Goal: Check status: Check status

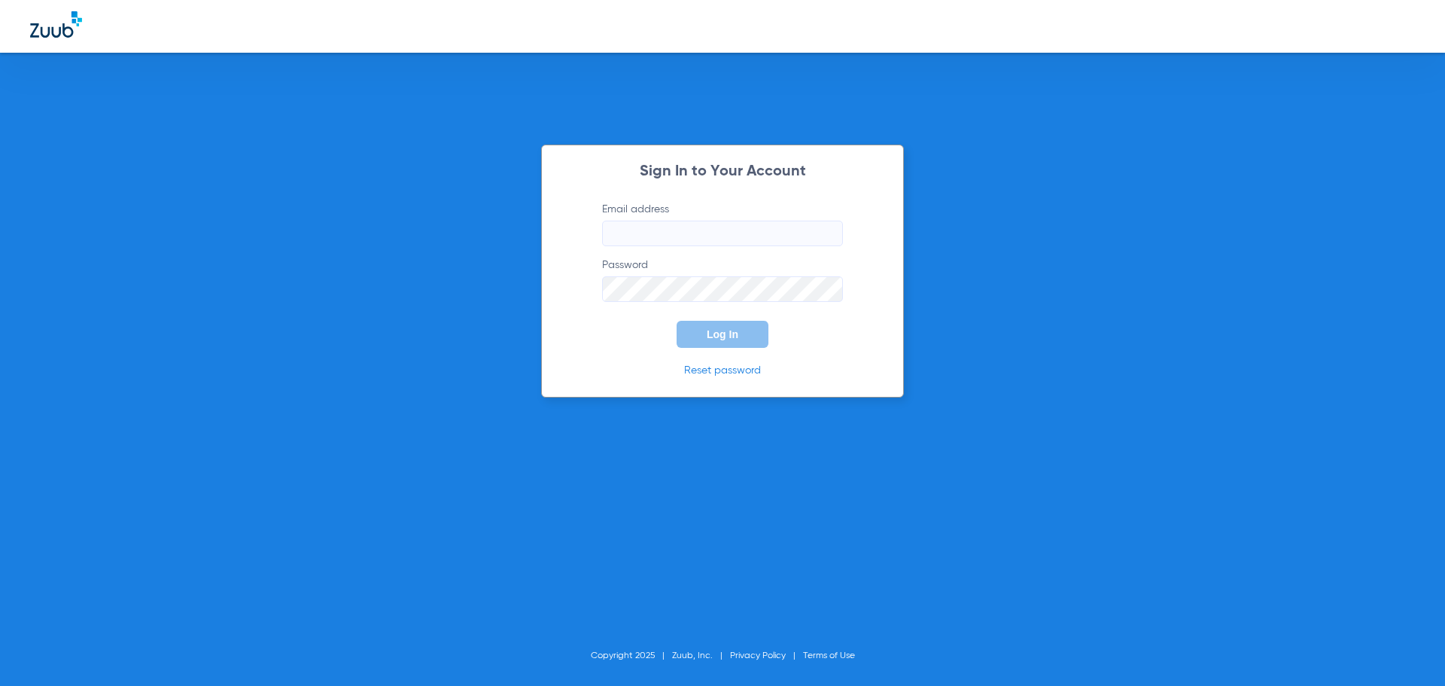
click at [715, 238] on input "Email address" at bounding box center [722, 234] width 241 height 26
type input "[EMAIL_ADDRESS][DOMAIN_NAME]"
click at [677, 321] on button "Log In" at bounding box center [723, 334] width 92 height 27
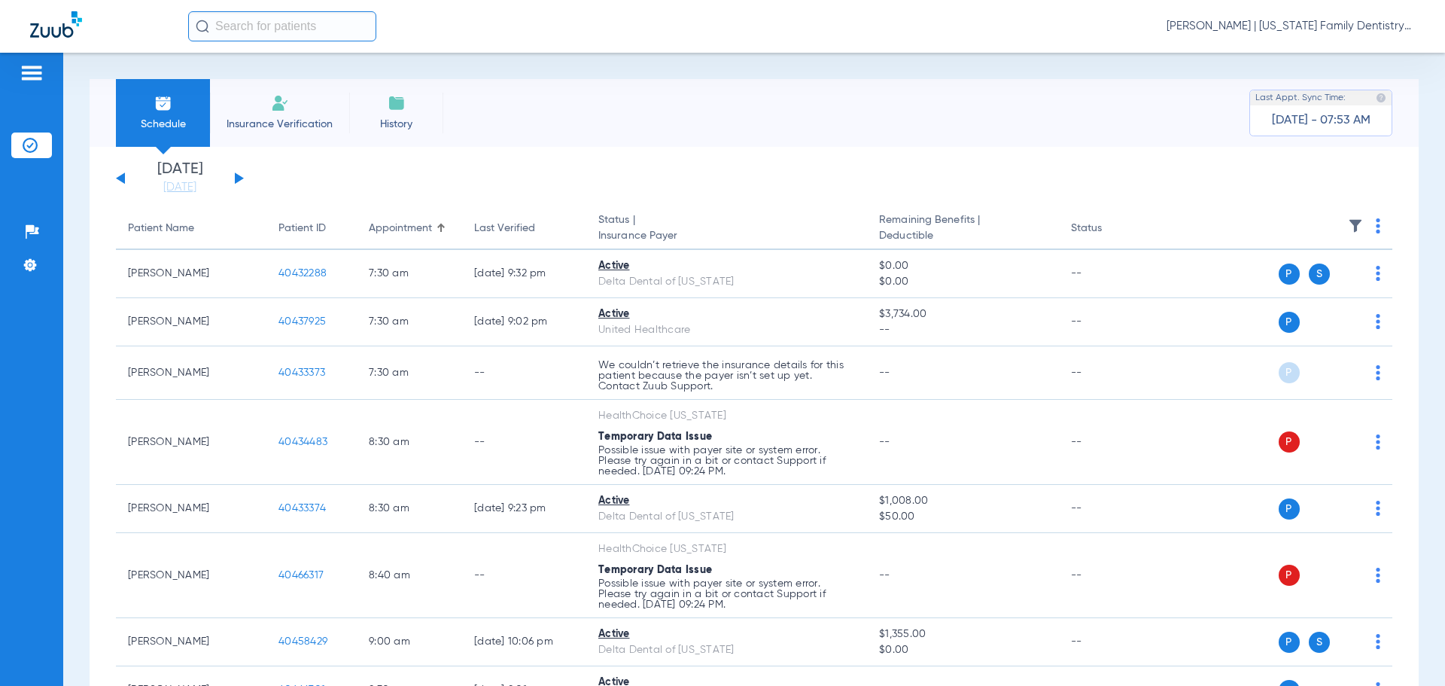
click at [241, 177] on button at bounding box center [239, 177] width 9 height 11
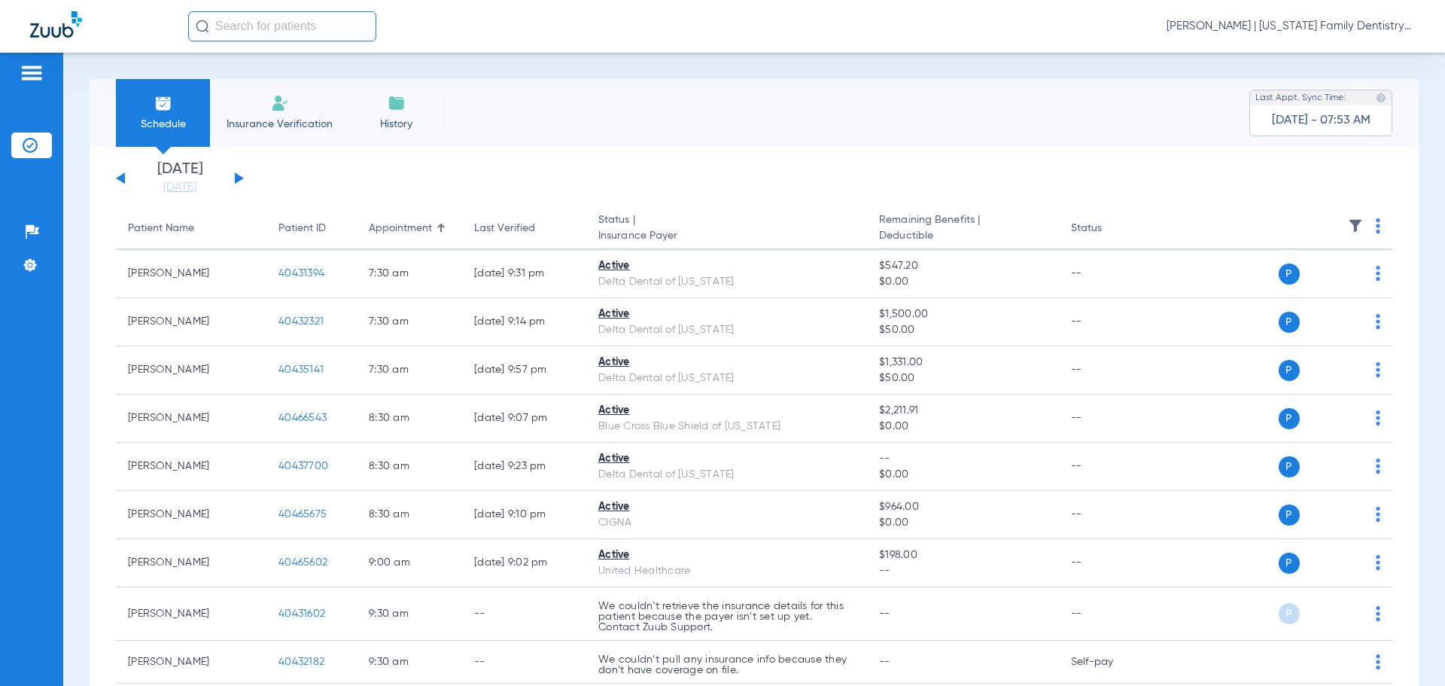
click at [238, 181] on button at bounding box center [239, 177] width 9 height 11
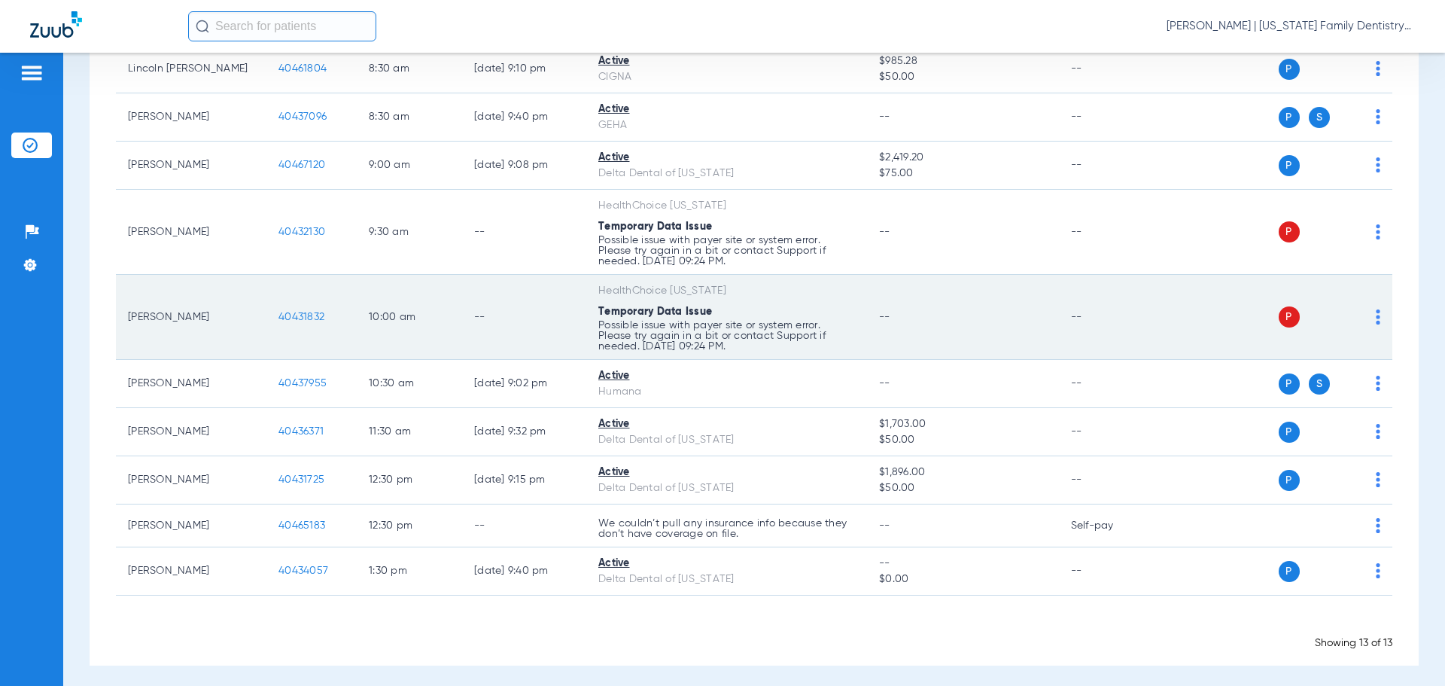
scroll to position [429, 0]
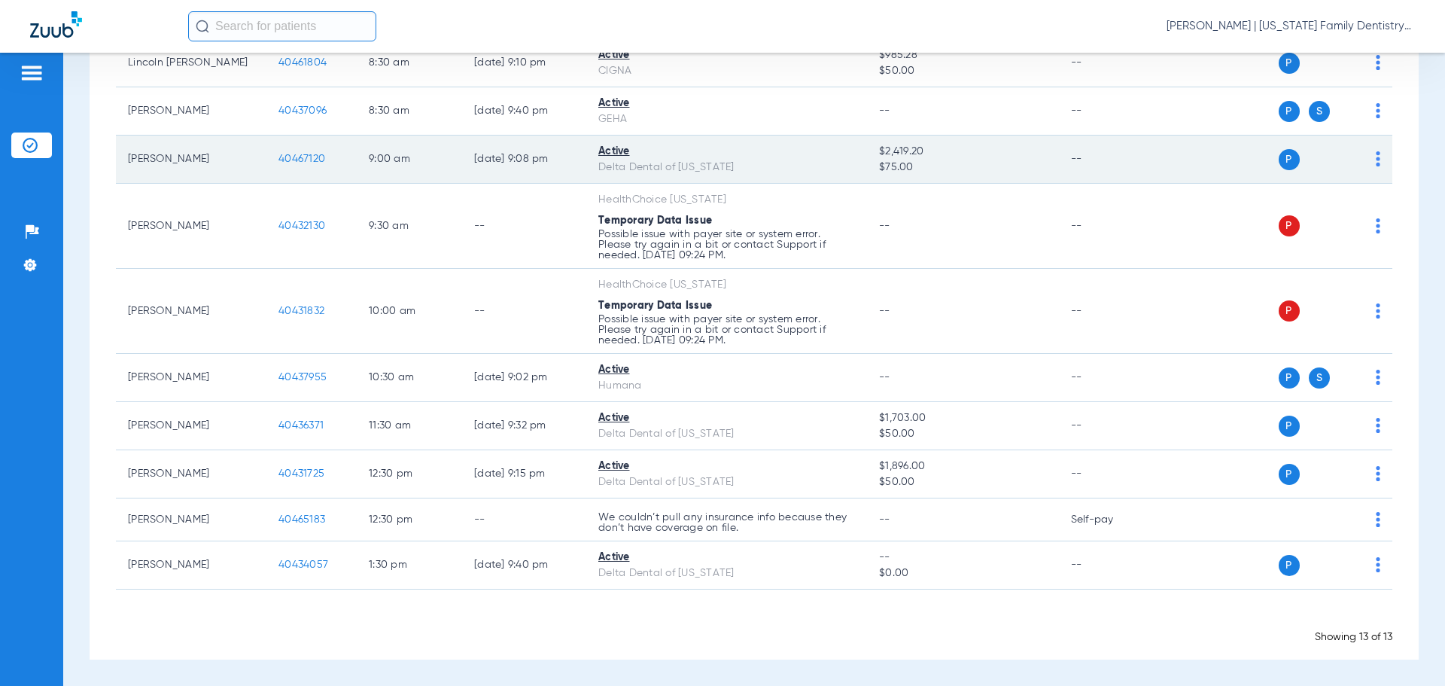
click at [300, 165] on td "40467120" at bounding box center [311, 160] width 90 height 48
click at [306, 154] on span "40467120" at bounding box center [302, 159] width 47 height 11
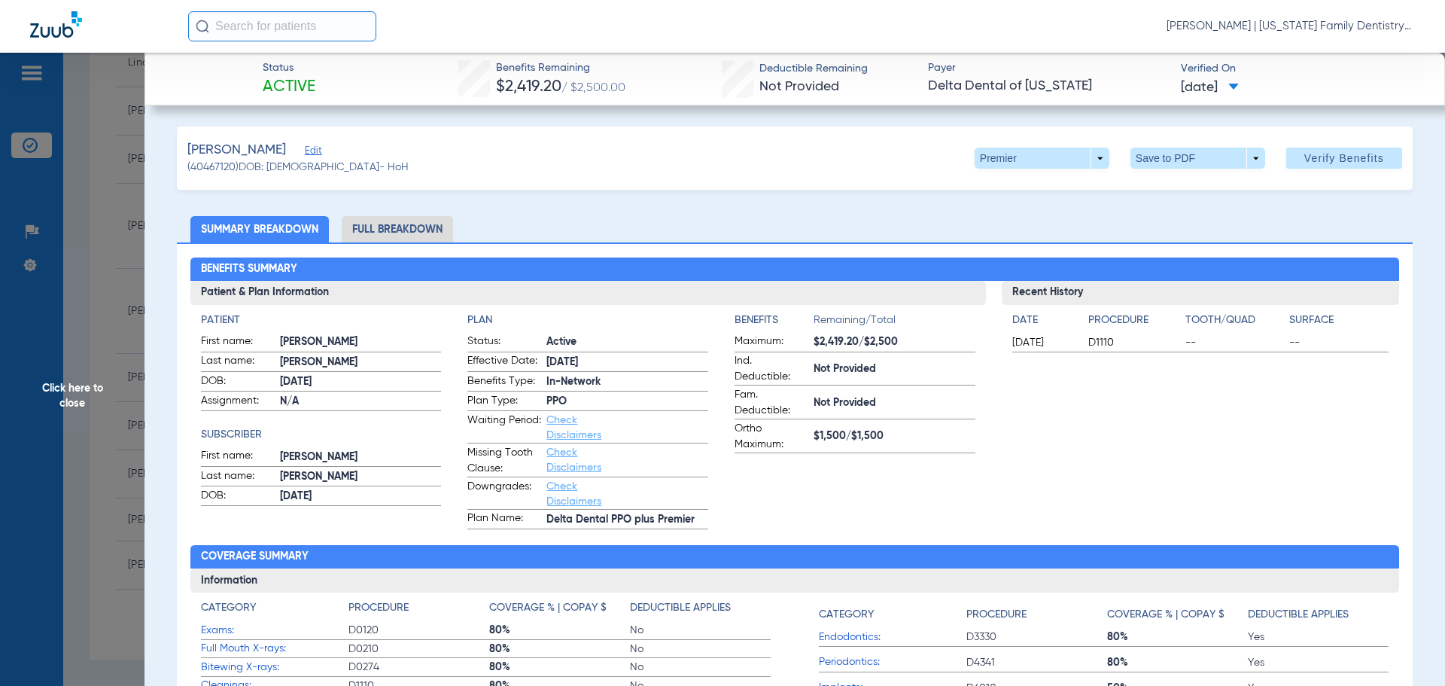
click at [410, 230] on li "Full Breakdown" at bounding box center [397, 229] width 111 height 26
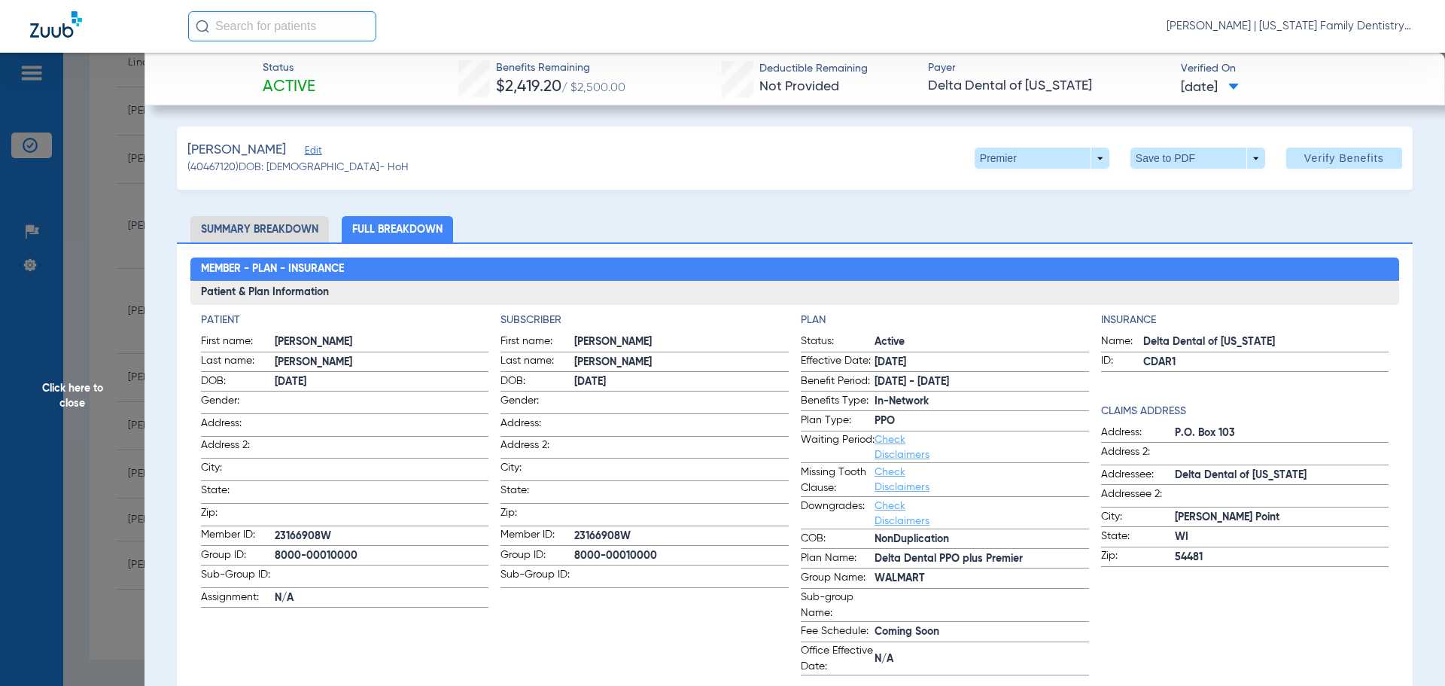
click at [293, 228] on li "Summary Breakdown" at bounding box center [259, 229] width 139 height 26
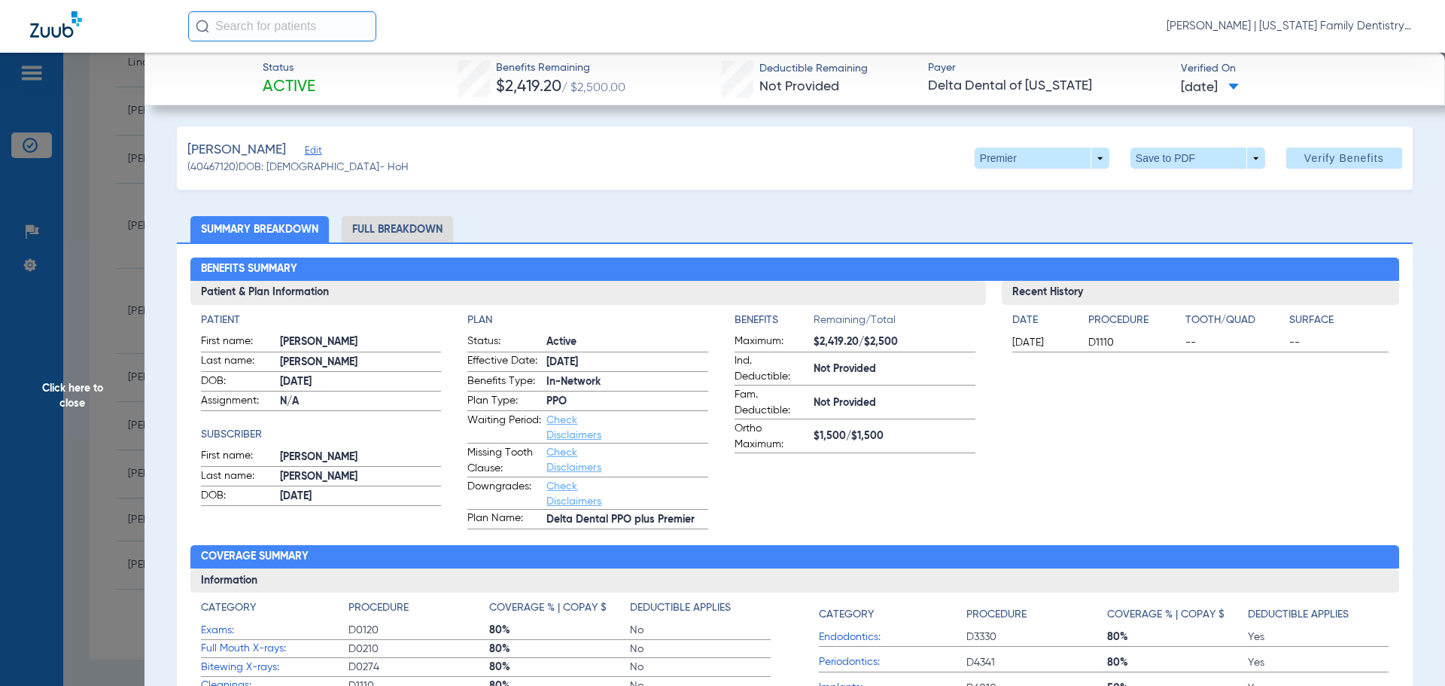
click at [111, 218] on span "Click here to close" at bounding box center [72, 396] width 145 height 686
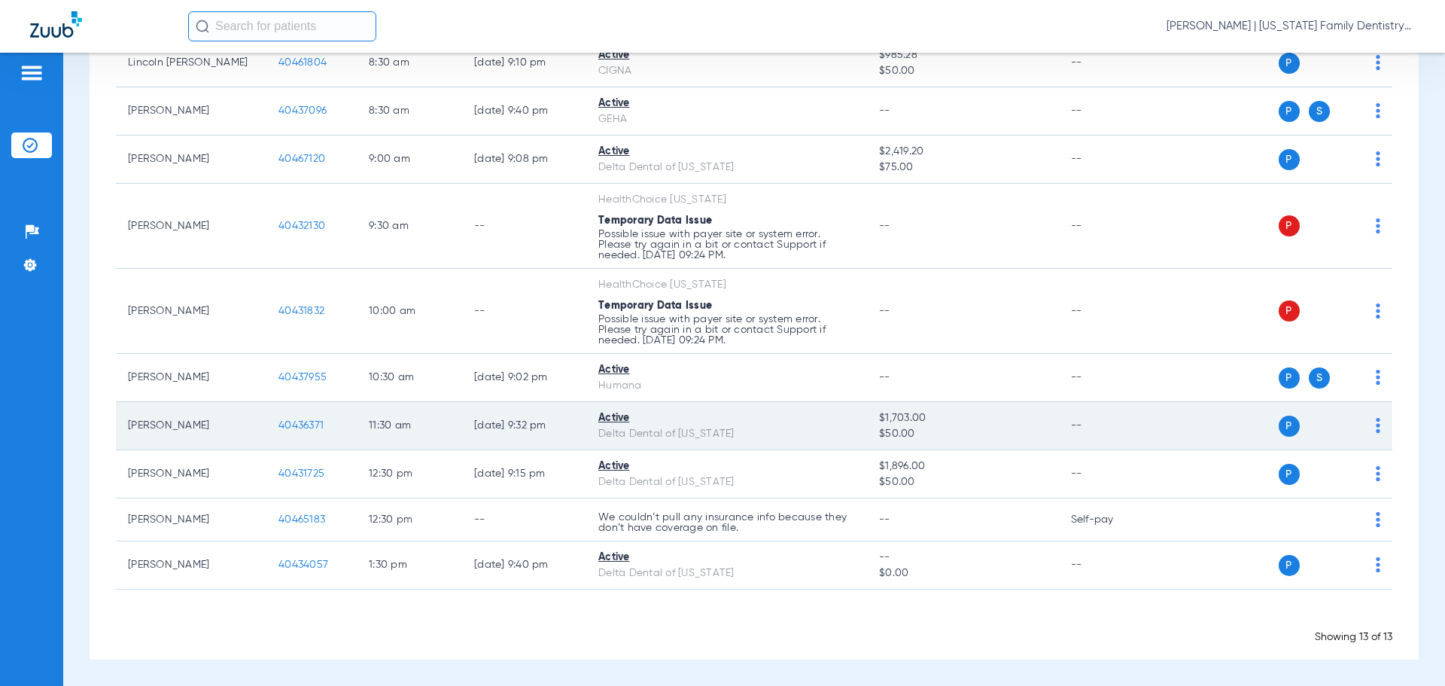
click at [295, 422] on span "40436371" at bounding box center [301, 425] width 45 height 11
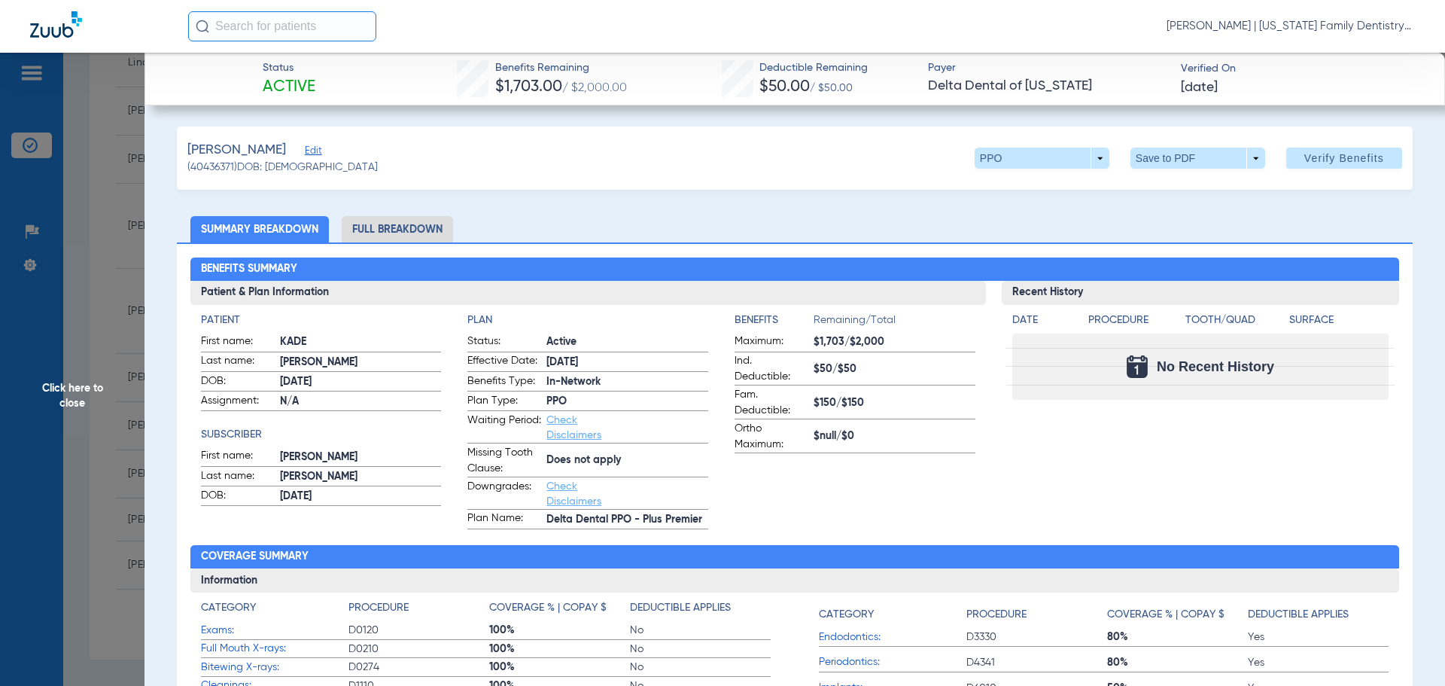
click at [397, 223] on li "Full Breakdown" at bounding box center [397, 229] width 111 height 26
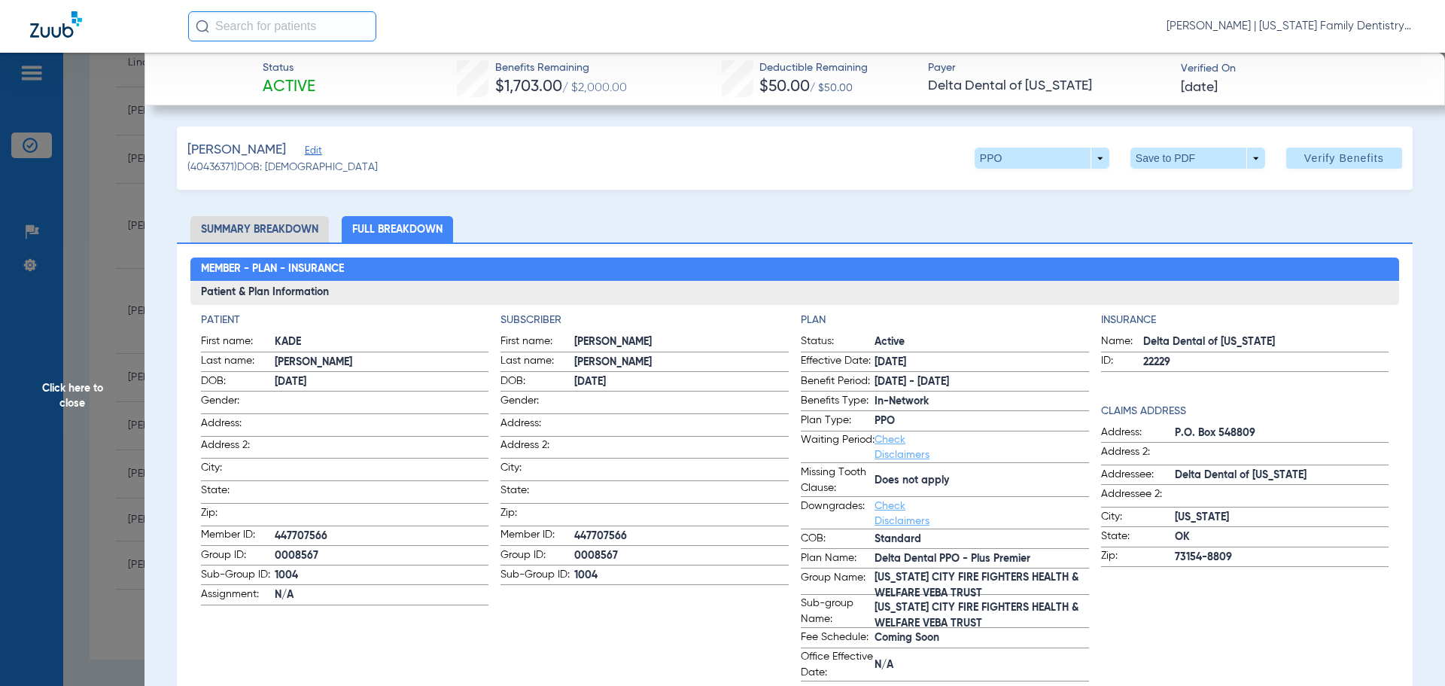
click at [269, 230] on li "Summary Breakdown" at bounding box center [259, 229] width 139 height 26
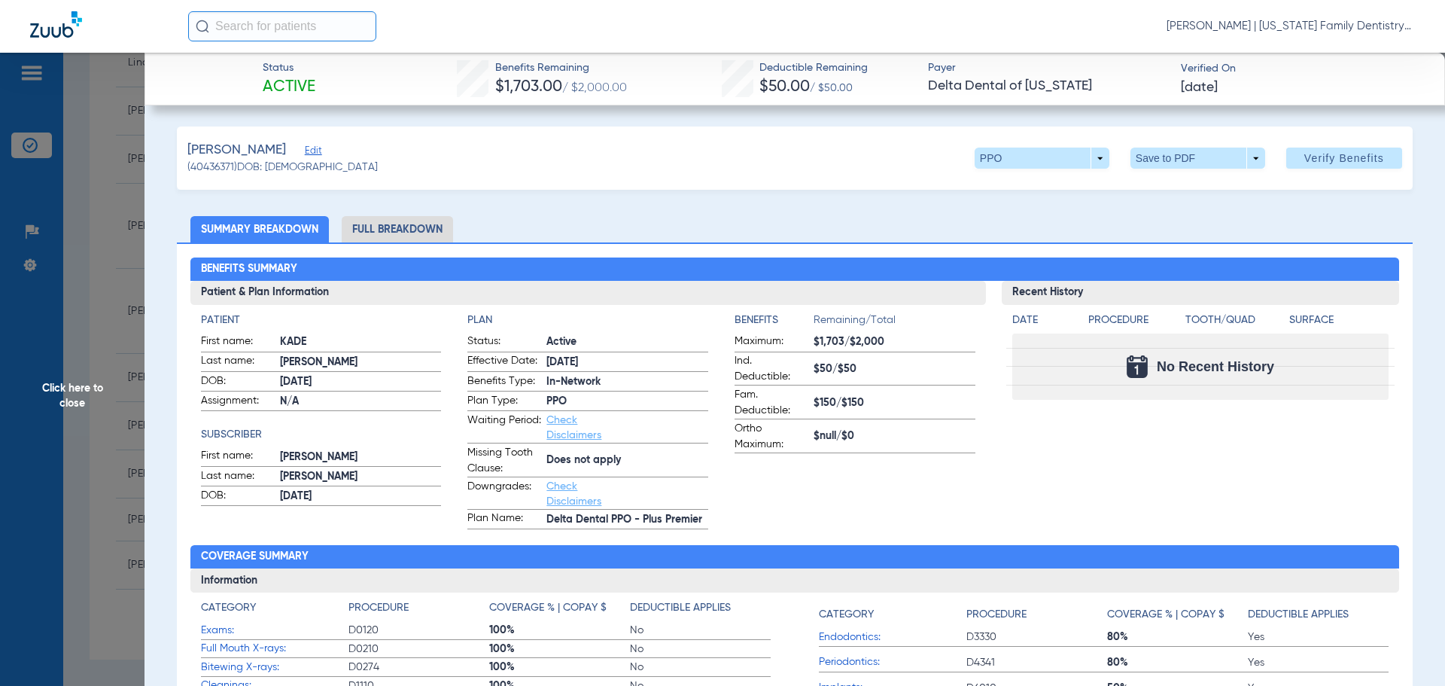
click at [120, 286] on span "Click here to close" at bounding box center [72, 396] width 145 height 686
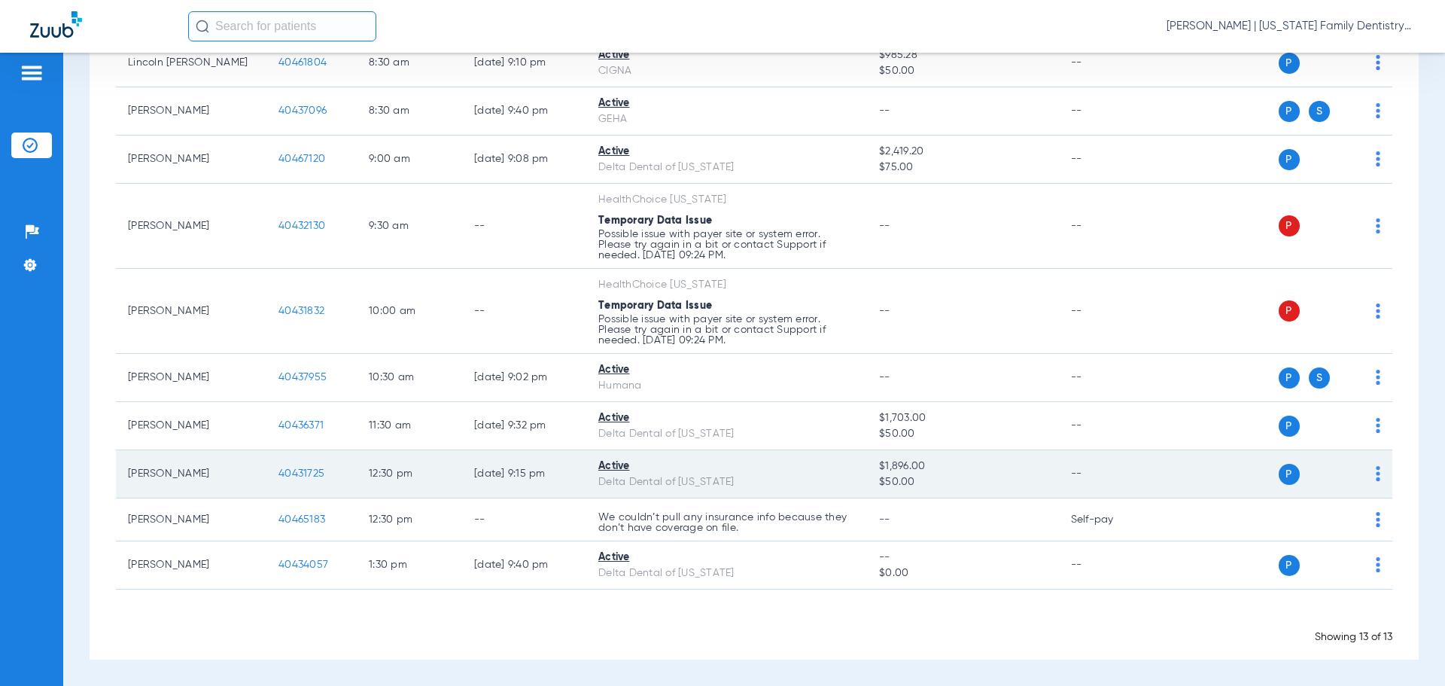
click at [301, 474] on span "40431725" at bounding box center [302, 473] width 46 height 11
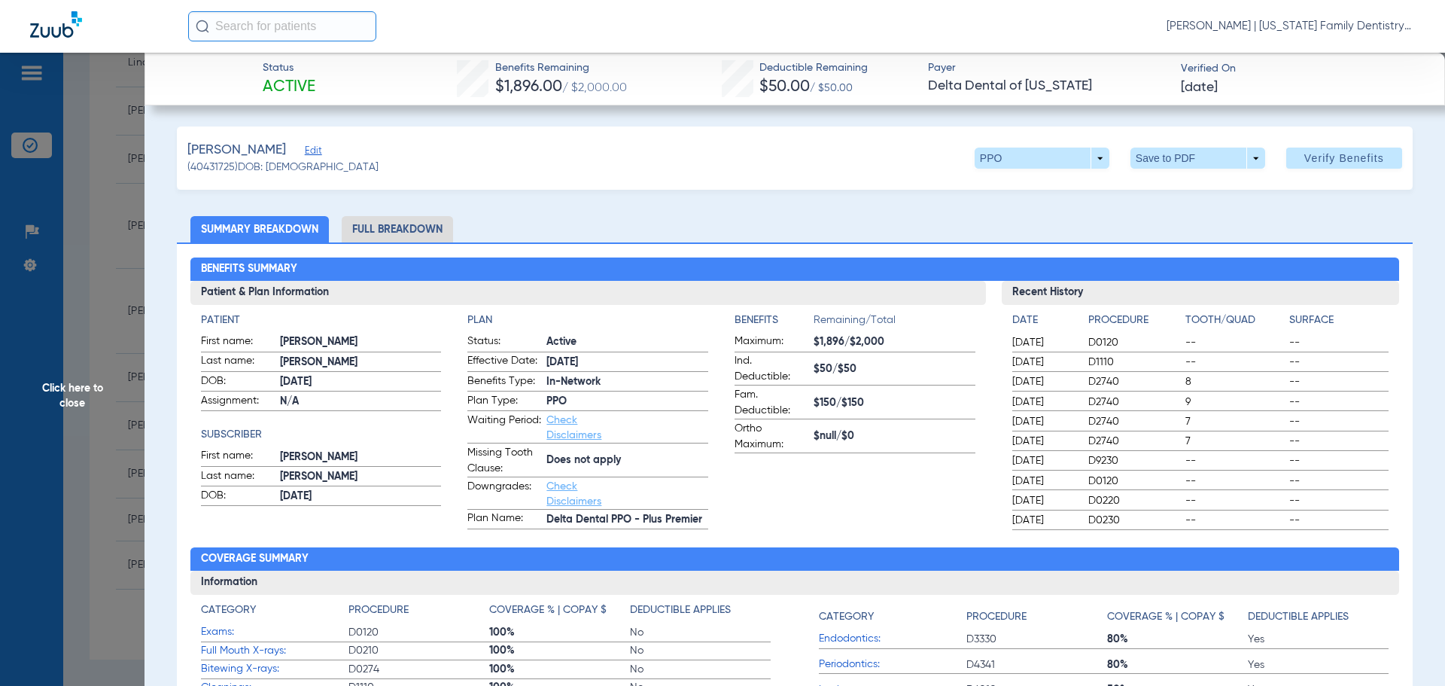
click at [409, 232] on li "Full Breakdown" at bounding box center [397, 229] width 111 height 26
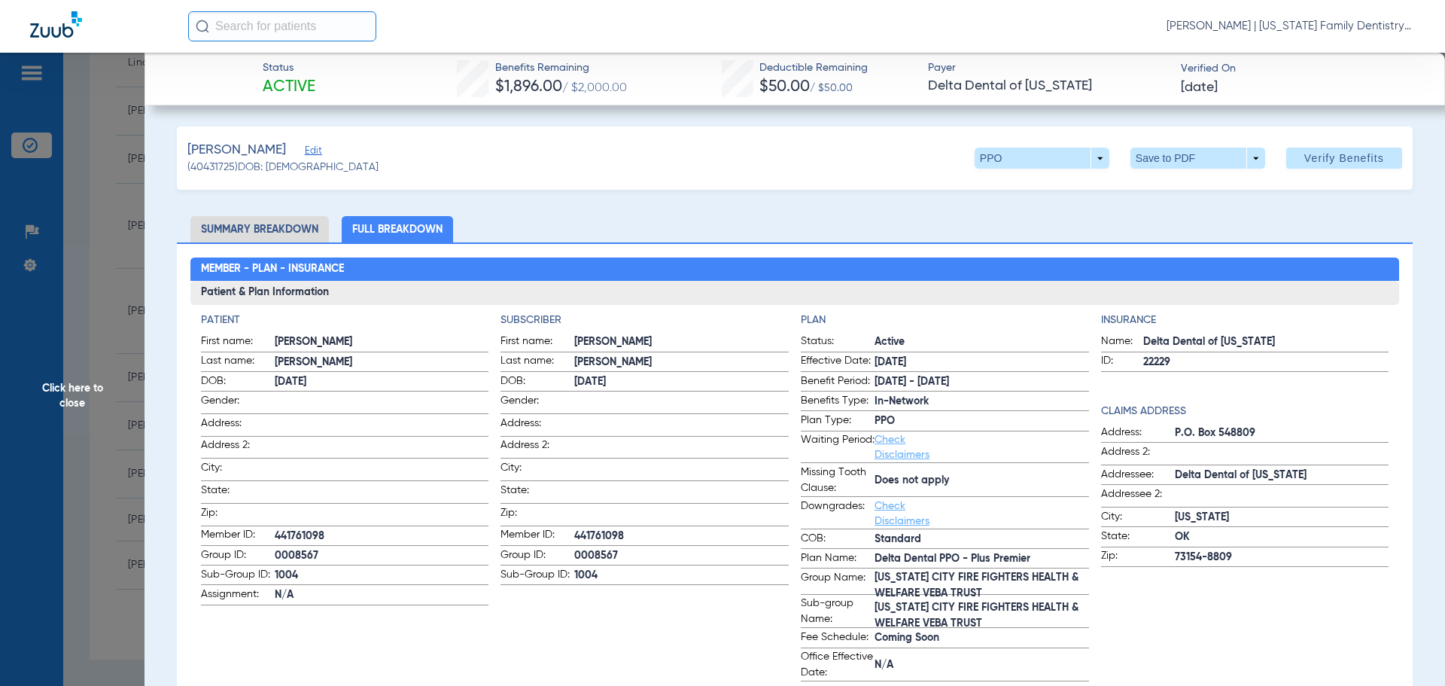
click at [117, 312] on span "Click here to close" at bounding box center [72, 396] width 145 height 686
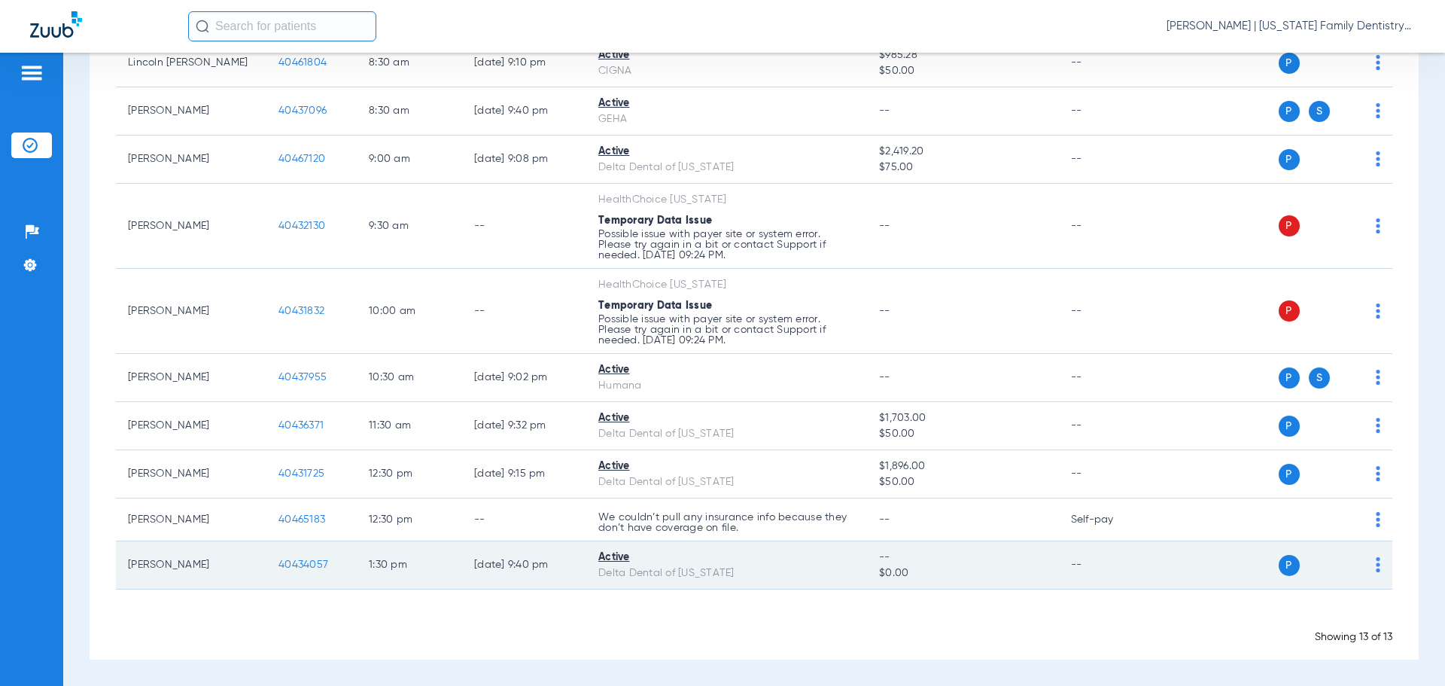
click at [300, 562] on span "40434057" at bounding box center [304, 564] width 50 height 11
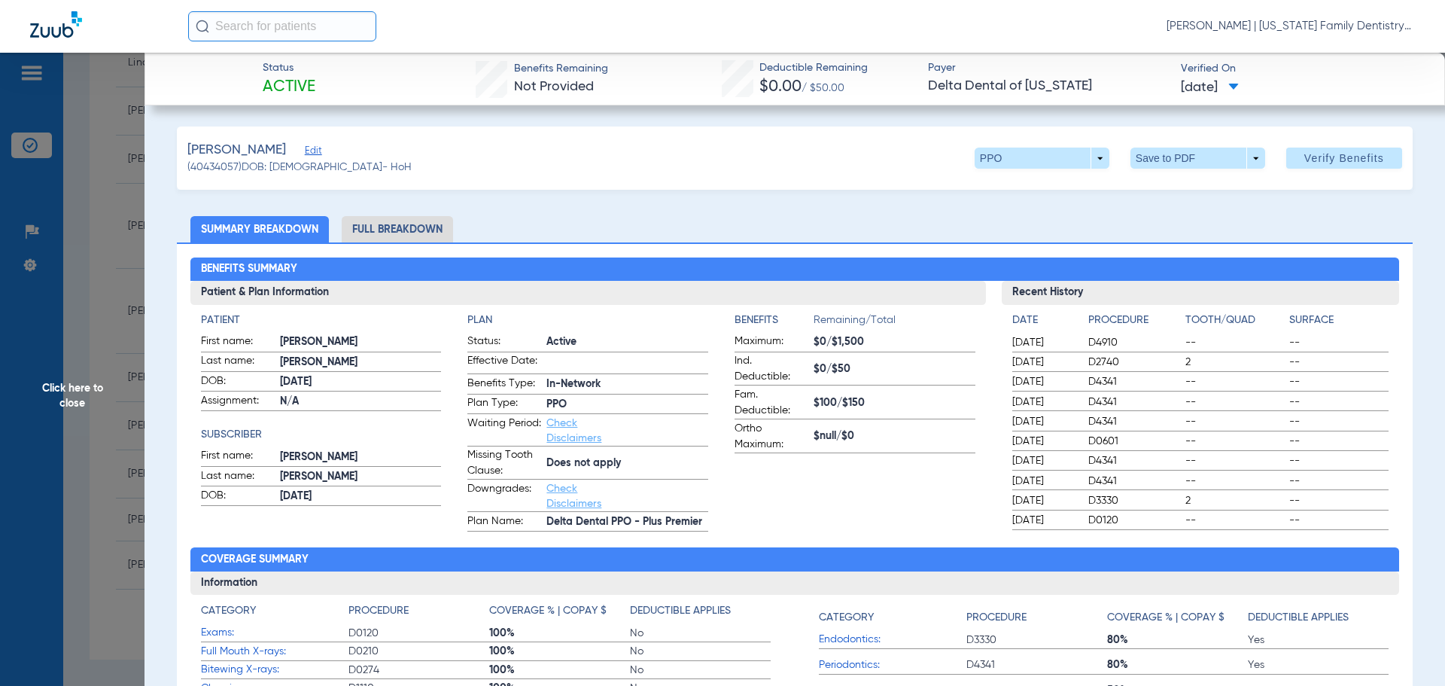
click at [416, 238] on li "Full Breakdown" at bounding box center [397, 229] width 111 height 26
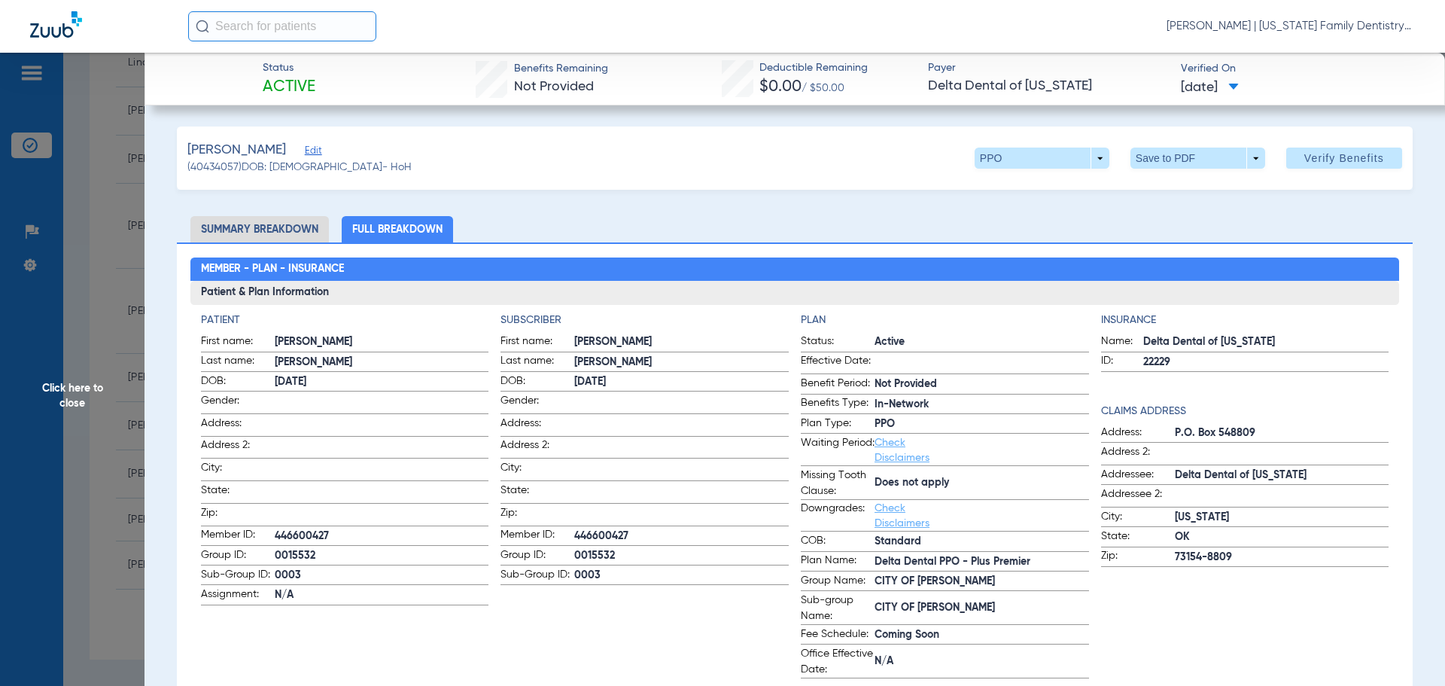
click at [115, 218] on span "Click here to close" at bounding box center [72, 396] width 145 height 686
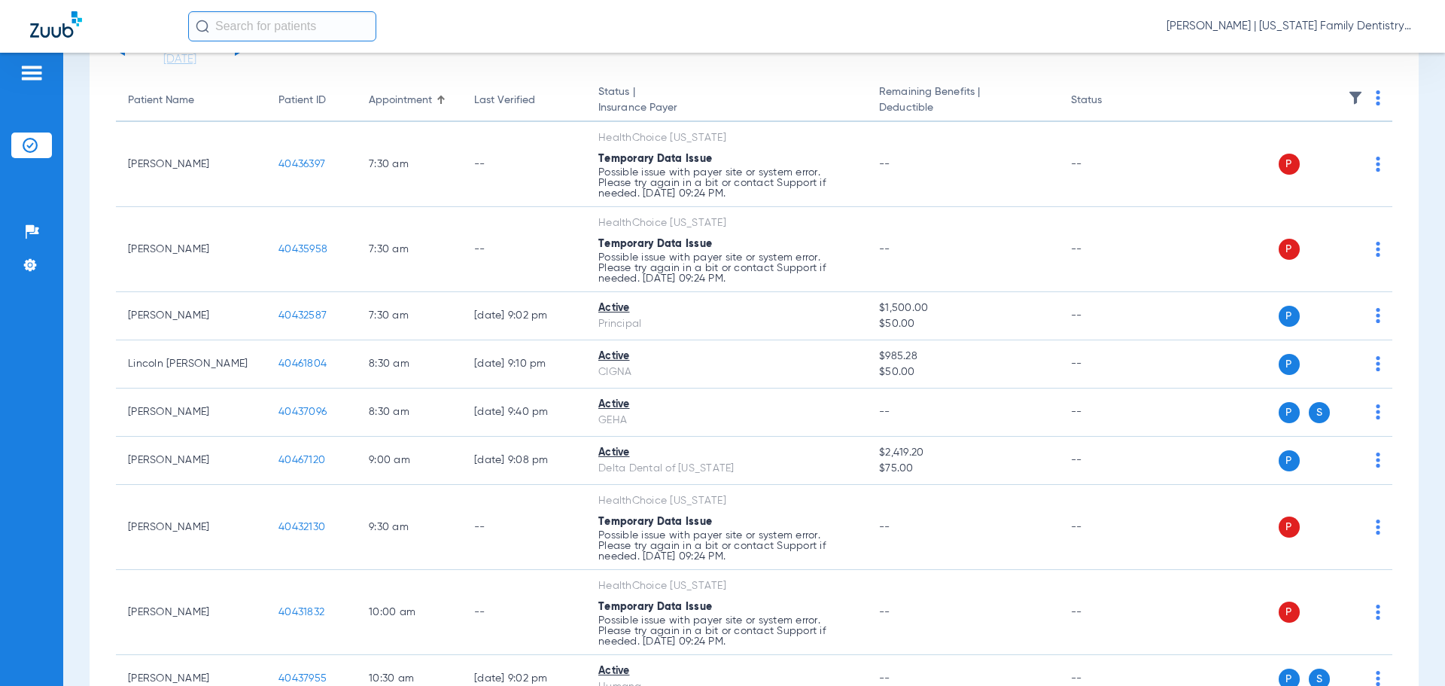
scroll to position [0, 0]
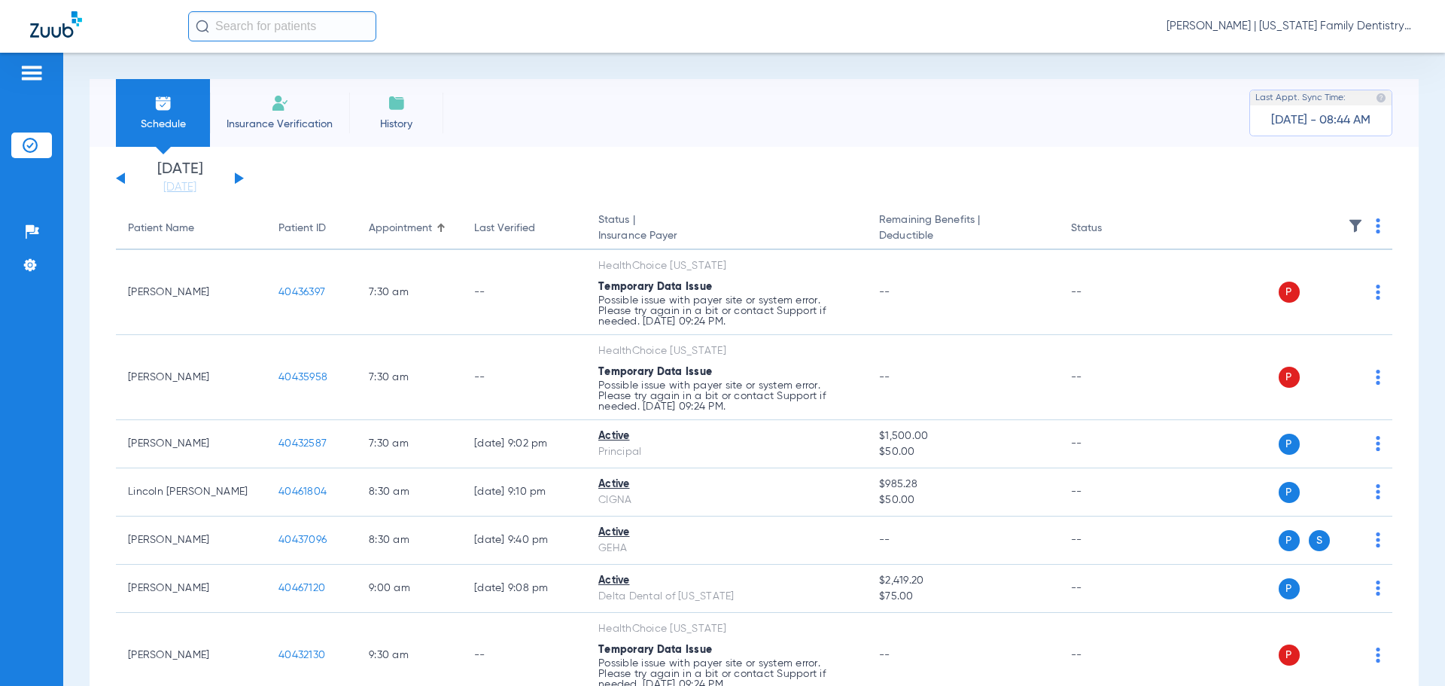
click at [119, 166] on div "[DATE] [DATE] [DATE] [DATE] [DATE] [DATE] [DATE] [DATE] [DATE] [DATE] [DATE] [D…" at bounding box center [180, 178] width 128 height 33
click at [118, 177] on button at bounding box center [120, 177] width 9 height 11
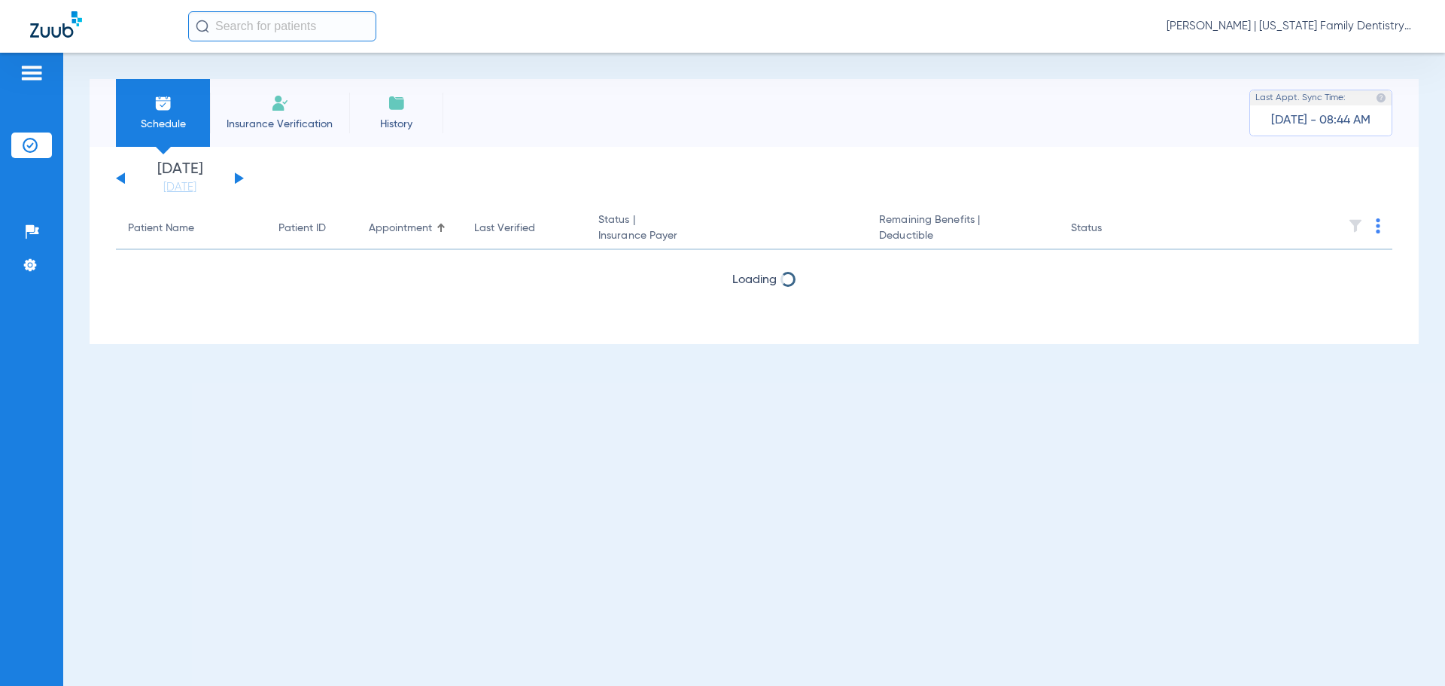
click at [118, 177] on button at bounding box center [120, 177] width 9 height 11
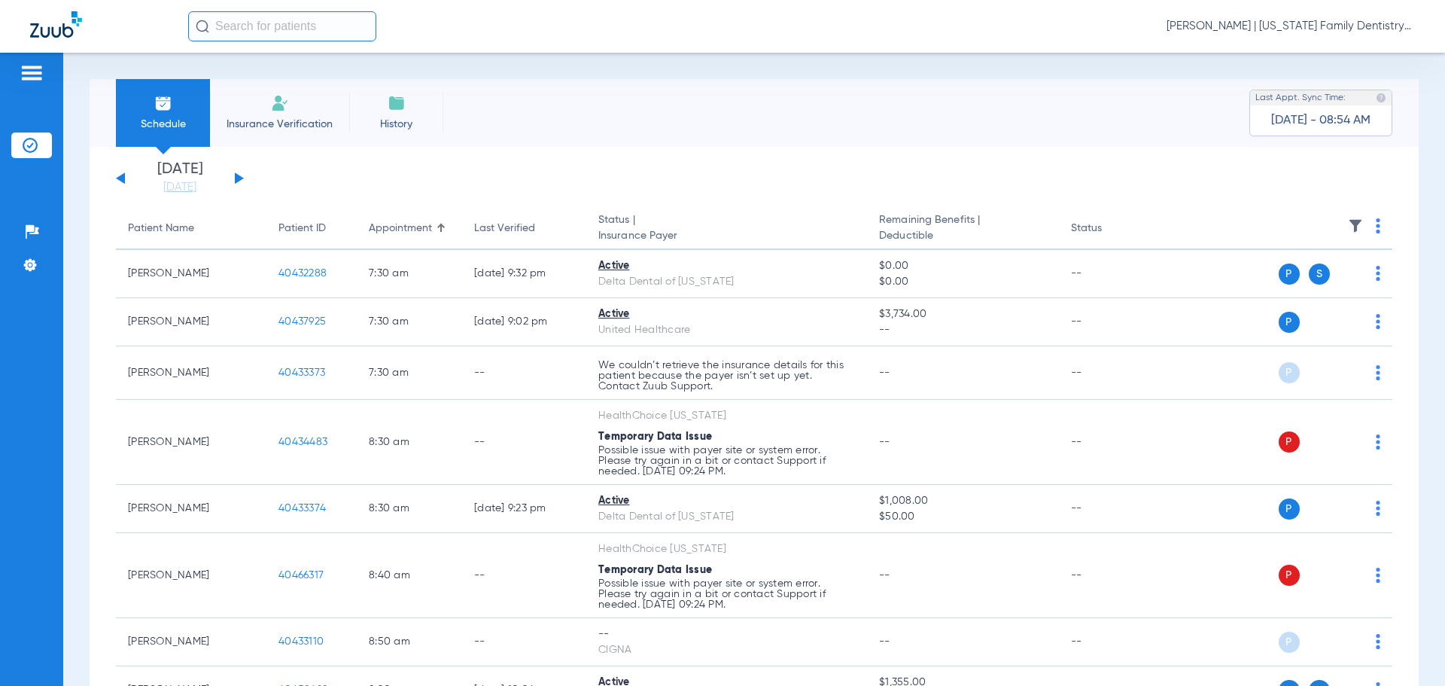
click at [239, 178] on button at bounding box center [239, 177] width 9 height 11
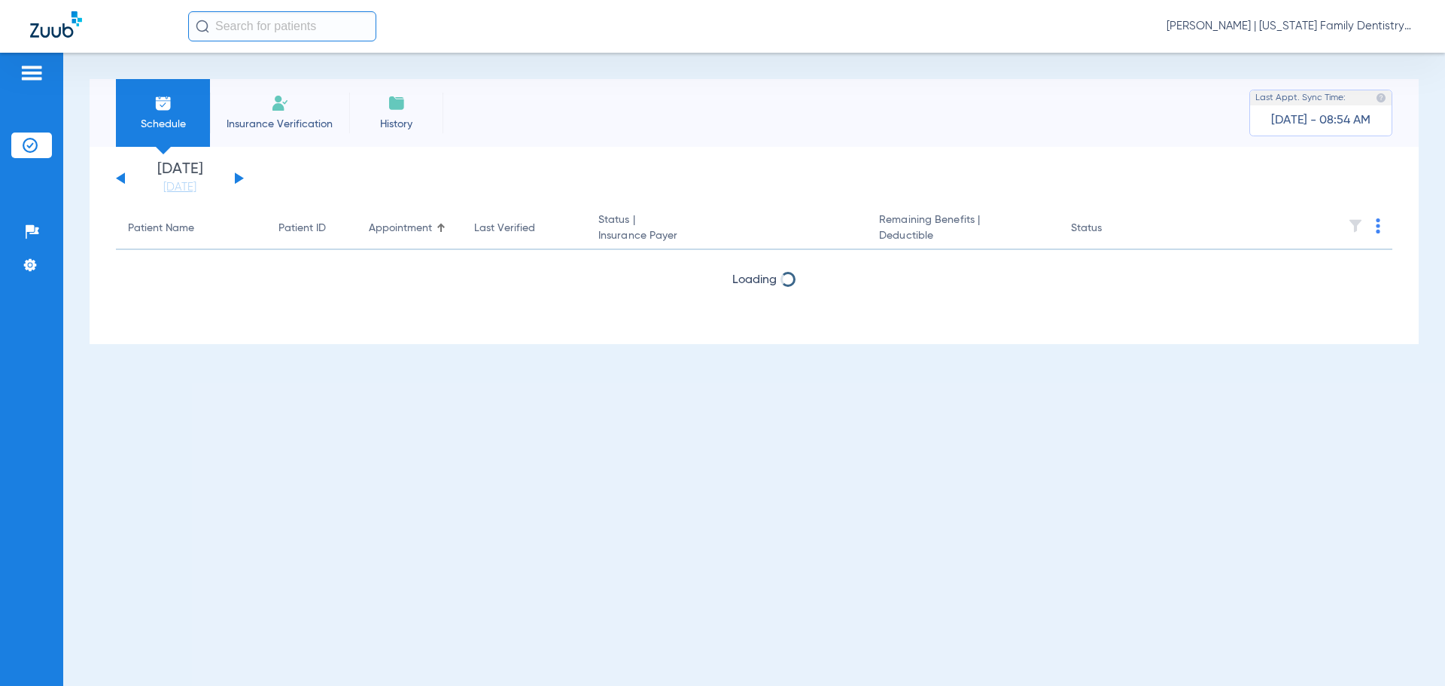
click at [239, 178] on button at bounding box center [239, 177] width 9 height 11
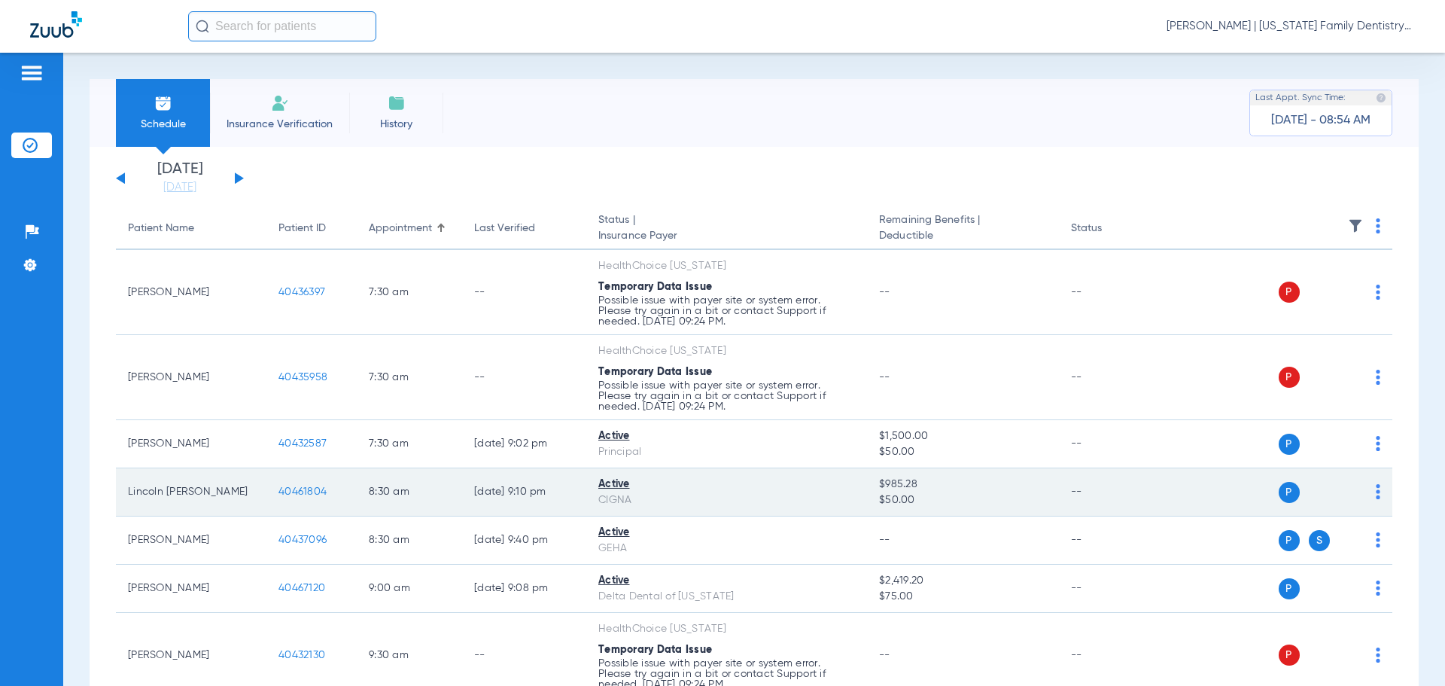
click at [306, 493] on span "40461804" at bounding box center [303, 491] width 48 height 11
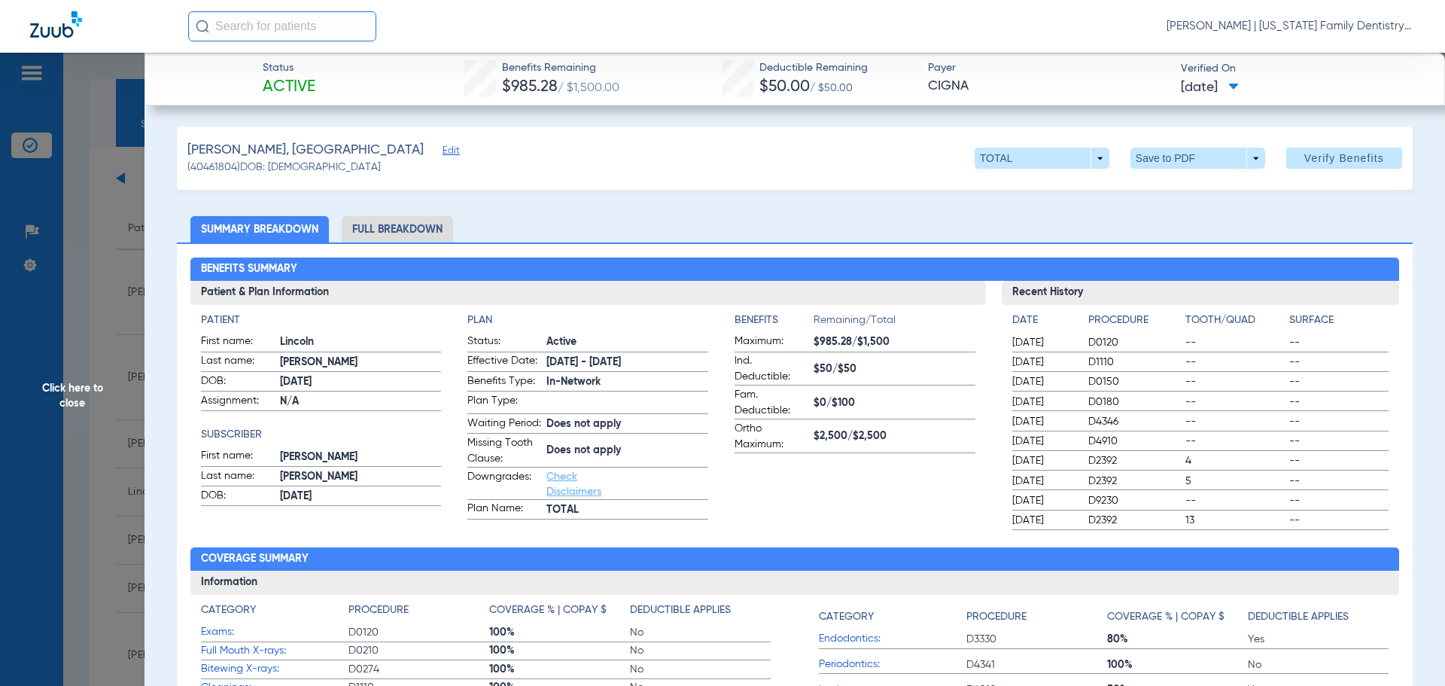
click at [380, 236] on li "Full Breakdown" at bounding box center [397, 229] width 111 height 26
